Goal: Navigation & Orientation: Find specific page/section

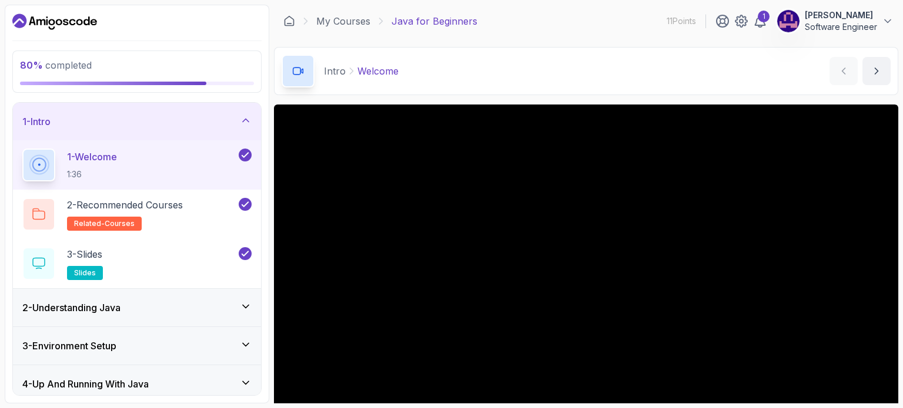
click at [92, 22] on icon "Dashboard" at bounding box center [93, 22] width 6 height 6
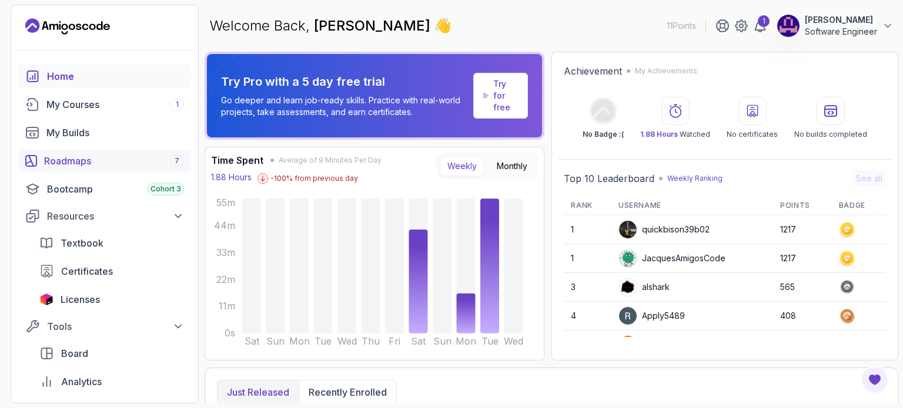
click at [89, 154] on div "Roadmaps 7" at bounding box center [114, 161] width 140 height 14
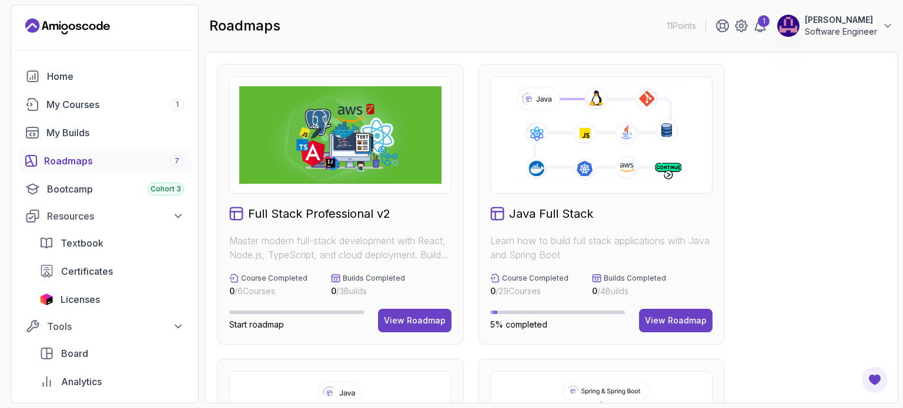
click at [579, 213] on h2 "Java Full Stack" at bounding box center [551, 214] width 84 height 16
